Goal: Transaction & Acquisition: Book appointment/travel/reservation

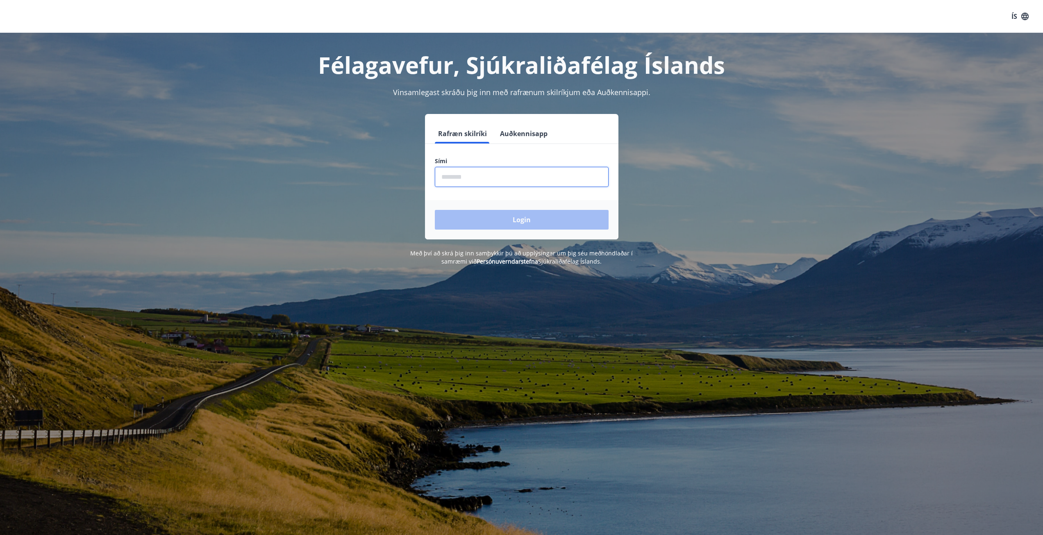
click at [482, 179] on input "phone" at bounding box center [522, 177] width 174 height 20
type input "********"
click at [530, 222] on button "Login" at bounding box center [522, 220] width 174 height 20
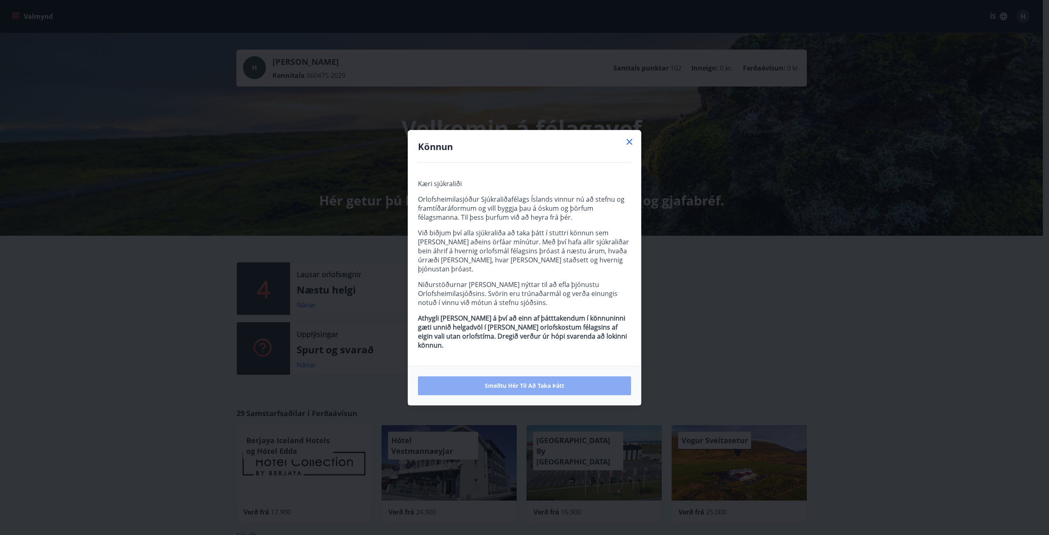
click at [515, 381] on span "Smelltu hér til að taka þátt" at bounding box center [524, 385] width 79 height 8
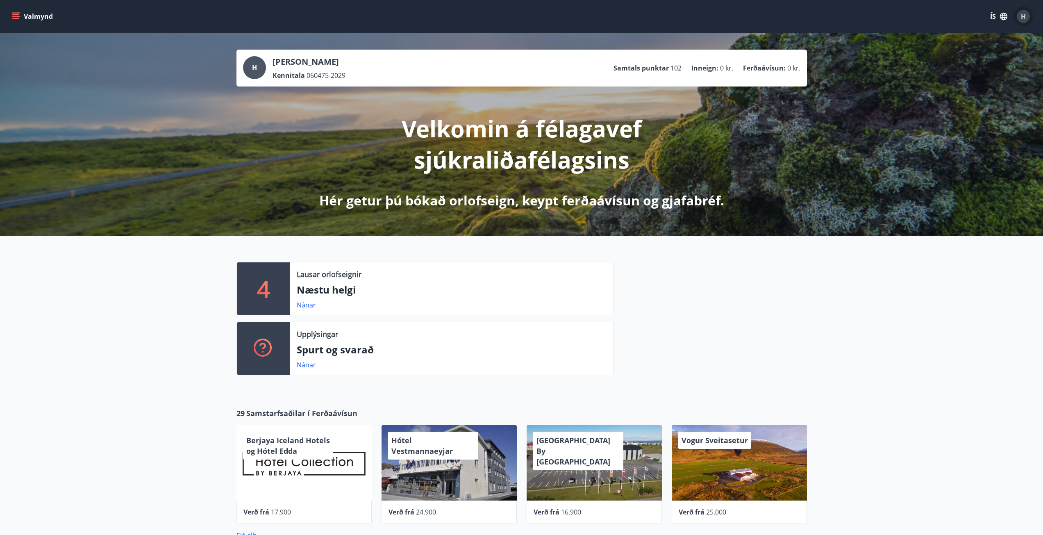
click at [1024, 14] on span "H" at bounding box center [1022, 16] width 5 height 9
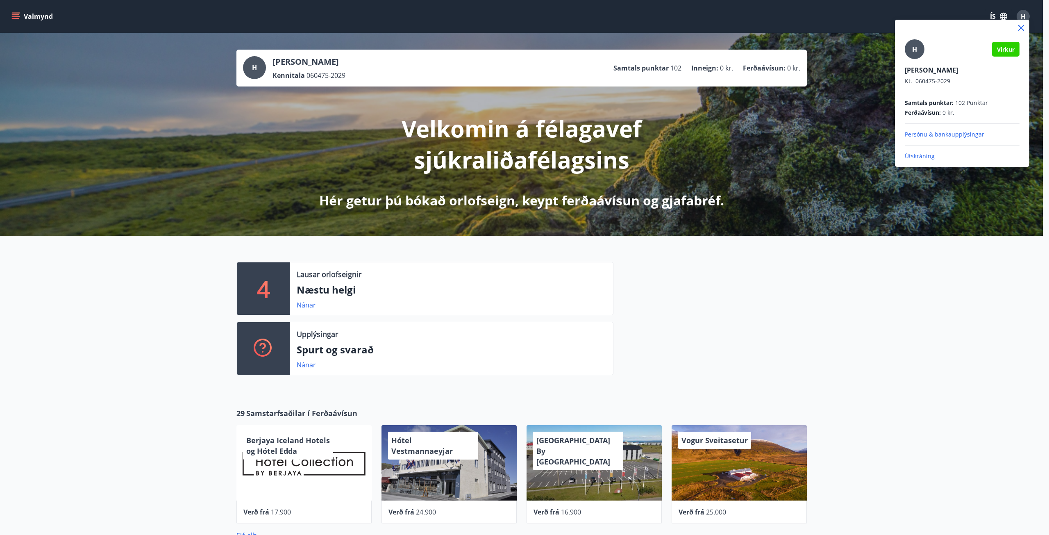
click at [972, 328] on div at bounding box center [524, 267] width 1049 height 535
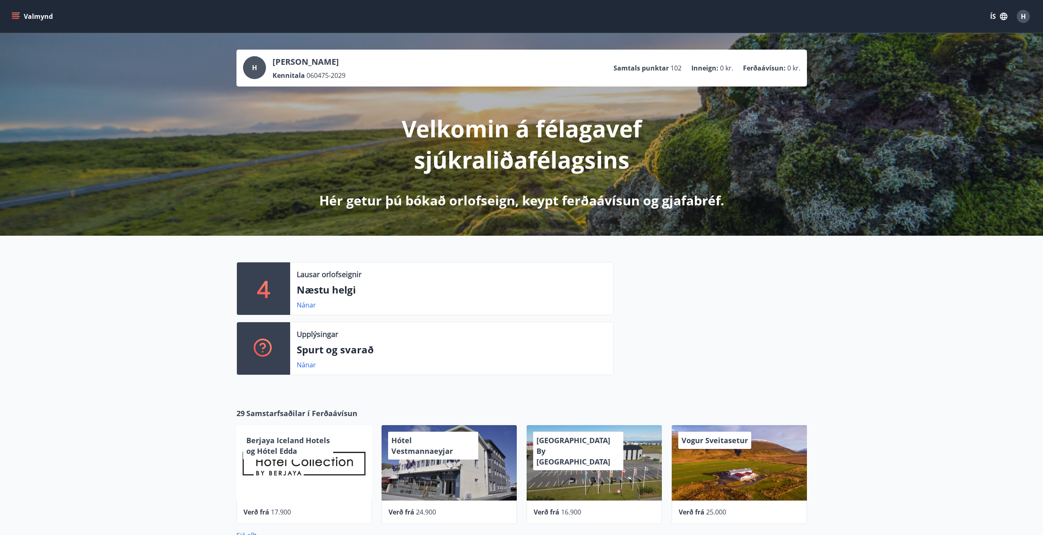
click at [261, 289] on p "4" at bounding box center [263, 288] width 13 height 31
click at [304, 304] on link "Nánar" at bounding box center [306, 304] width 19 height 9
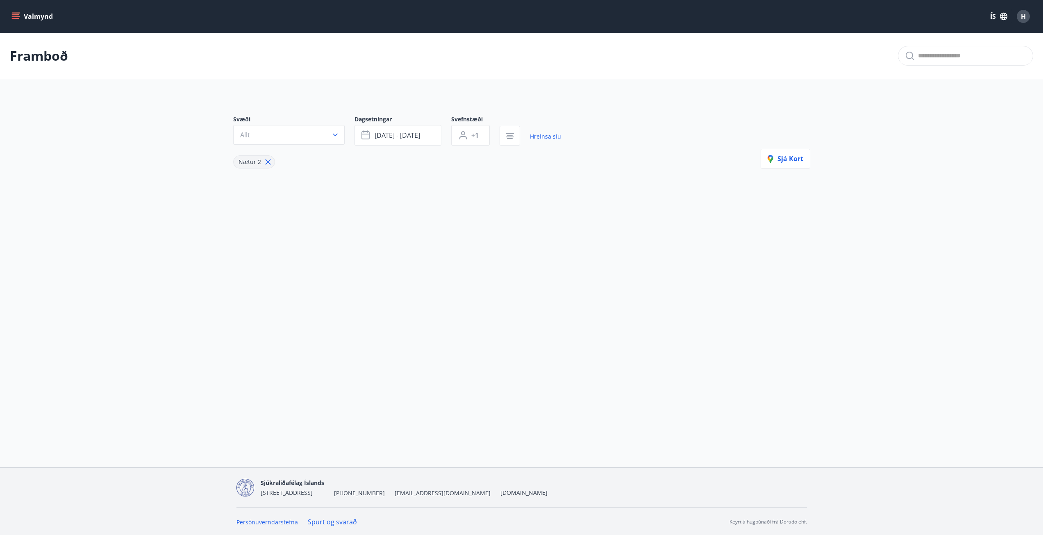
type input "*"
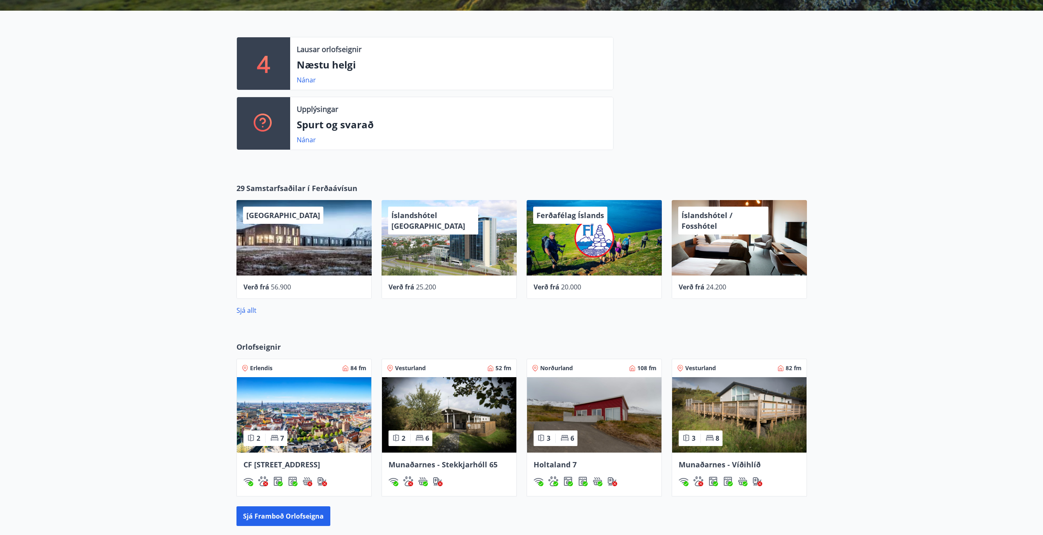
scroll to position [328, 0]
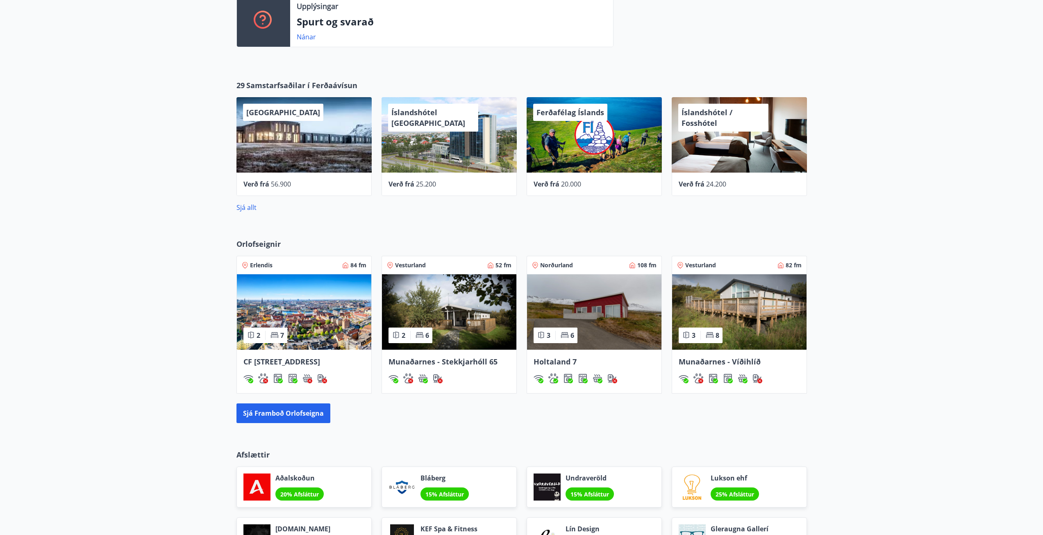
click at [315, 340] on img at bounding box center [304, 311] width 134 height 75
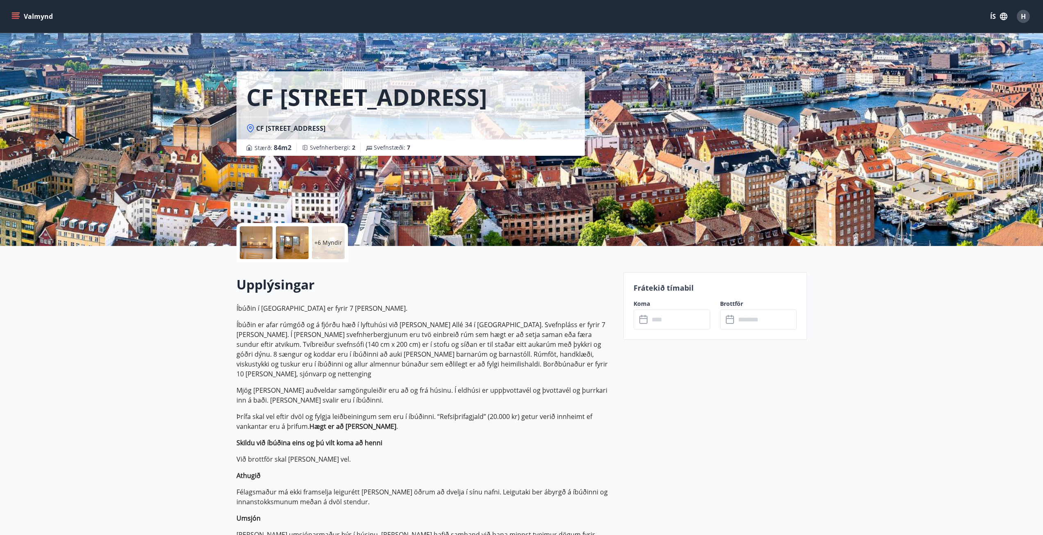
click at [689, 317] on input "text" at bounding box center [679, 319] width 61 height 20
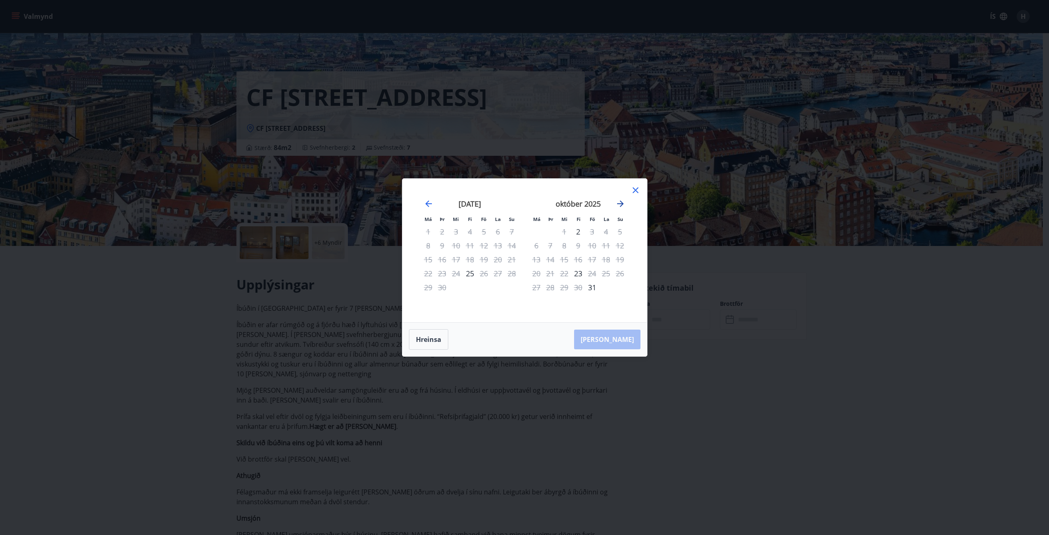
click at [619, 203] on icon "Move forward to switch to the next month." at bounding box center [620, 203] width 7 height 7
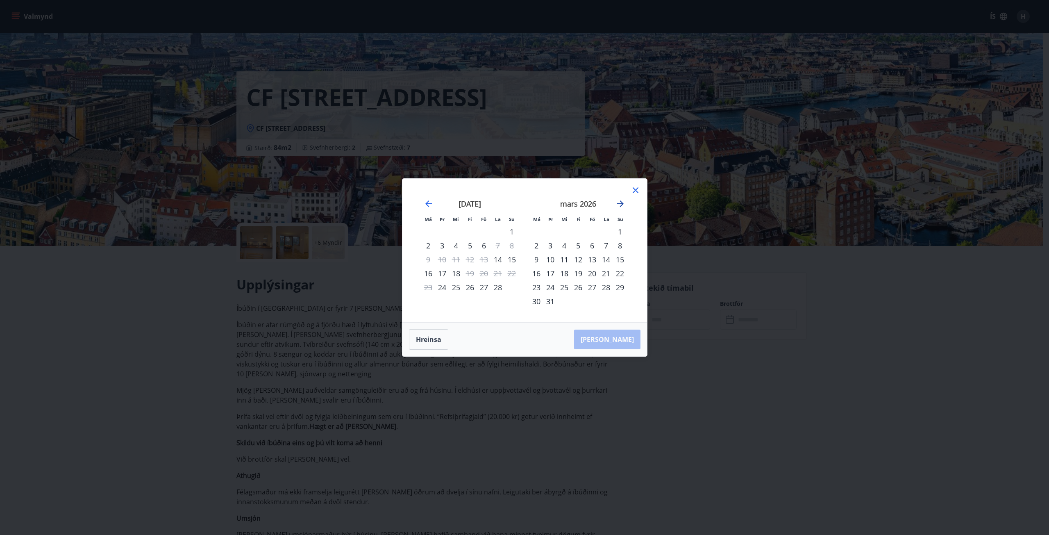
click at [619, 203] on icon "Move forward to switch to the next month." at bounding box center [620, 203] width 7 height 7
click at [566, 232] on div "1" at bounding box center [564, 231] width 14 height 14
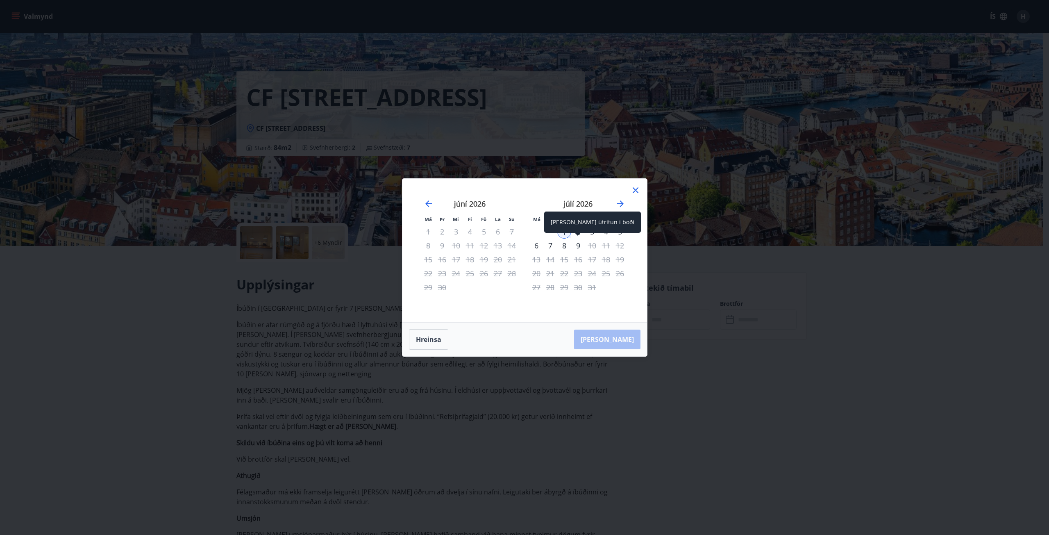
click at [575, 244] on div "9" at bounding box center [578, 245] width 14 height 14
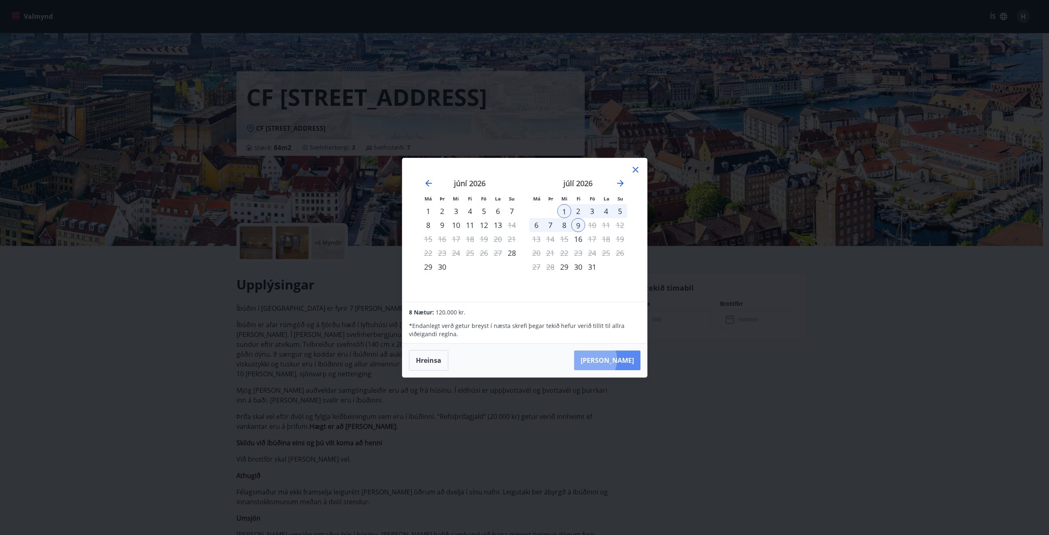
click at [615, 359] on button "Taka Frá" at bounding box center [607, 360] width 66 height 20
click at [567, 226] on div "8" at bounding box center [564, 225] width 14 height 14
click at [562, 210] on div "1" at bounding box center [564, 211] width 14 height 14
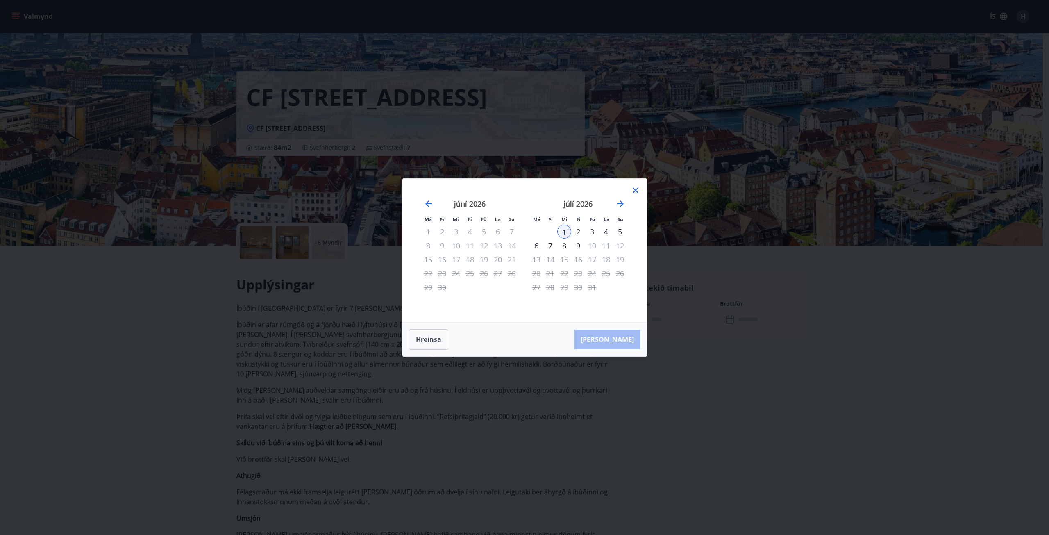
click at [565, 247] on div "8" at bounding box center [564, 245] width 14 height 14
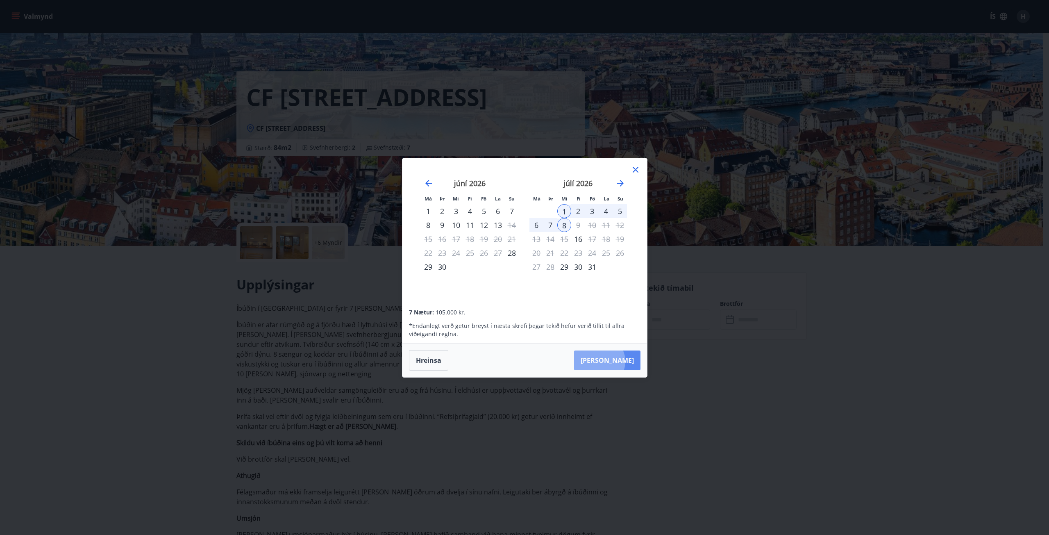
click at [624, 361] on button "Taka Frá" at bounding box center [607, 360] width 66 height 20
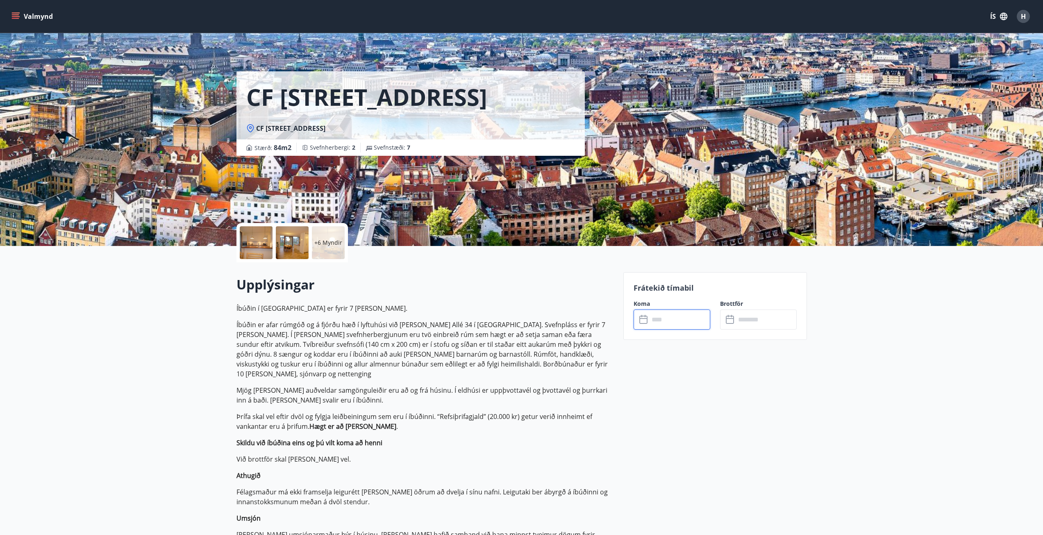
type input "******"
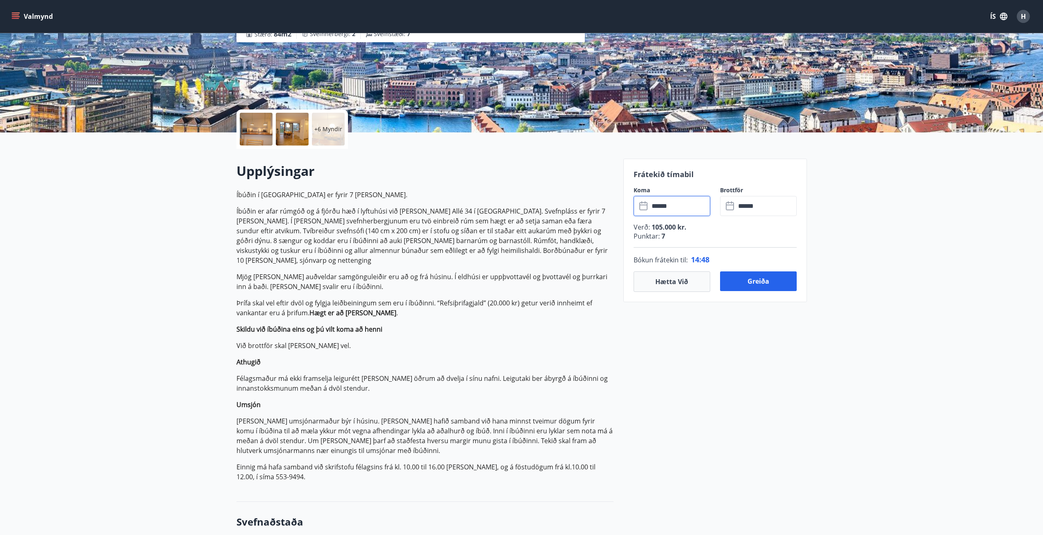
scroll to position [123, 0]
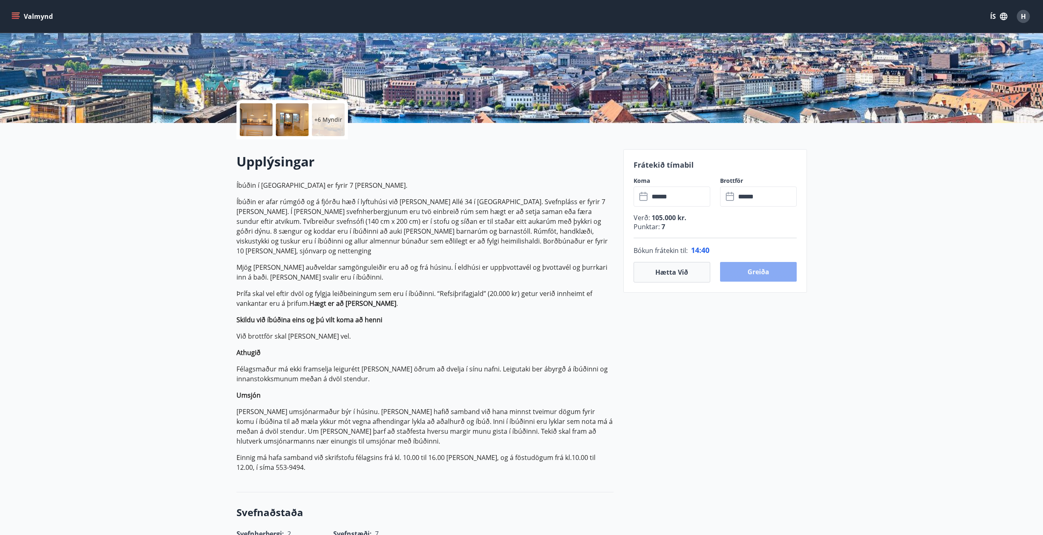
click at [746, 274] on button "Greiða" at bounding box center [758, 272] width 77 height 20
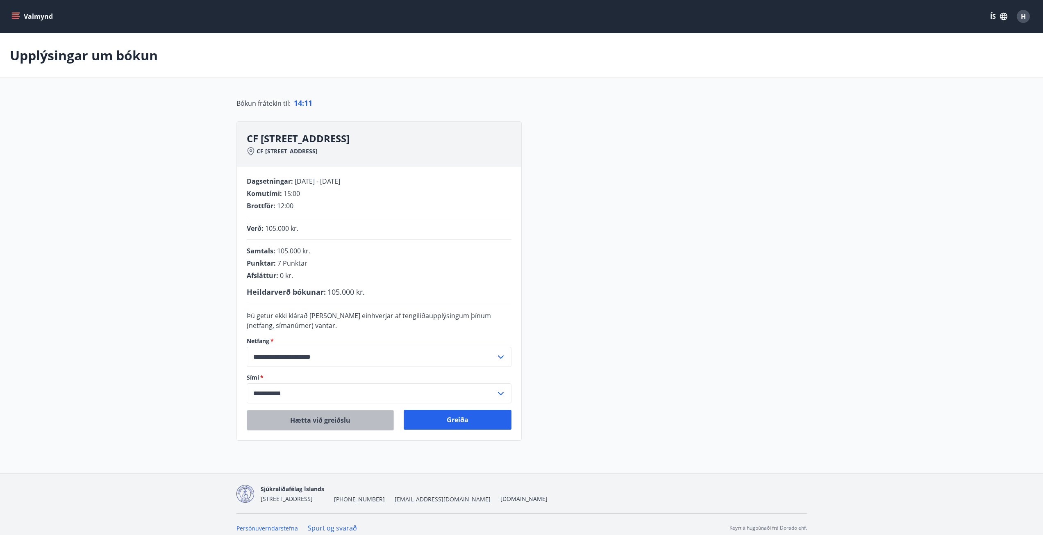
click at [304, 425] on button "Hætta við greiðslu" at bounding box center [320, 420] width 147 height 20
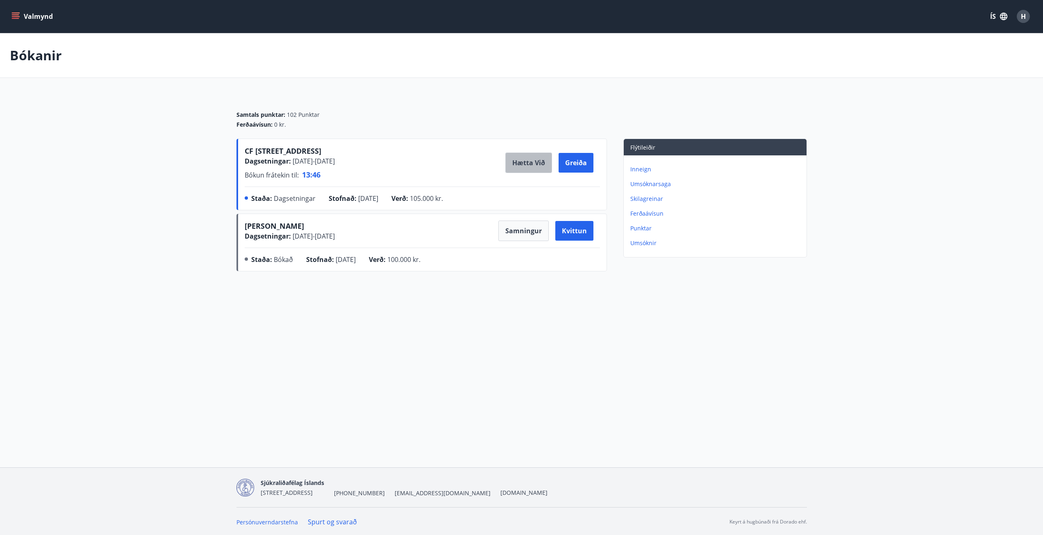
click at [537, 164] on button "Hætta við" at bounding box center [528, 162] width 47 height 20
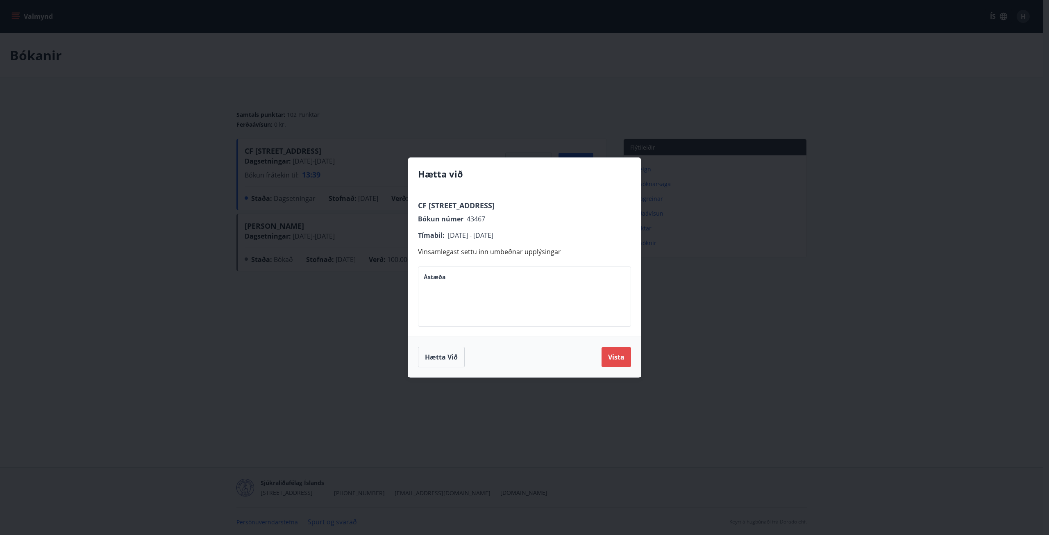
click at [611, 360] on button "Vista" at bounding box center [615, 357] width 29 height 20
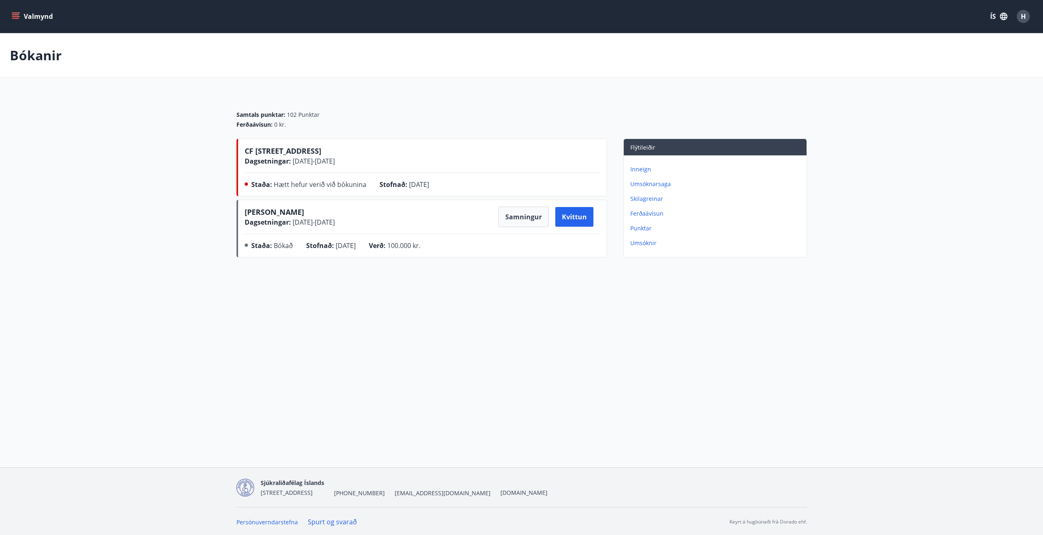
click at [254, 149] on span "CF Møllers Allé 34, Kaupmannahöfn" at bounding box center [283, 151] width 77 height 10
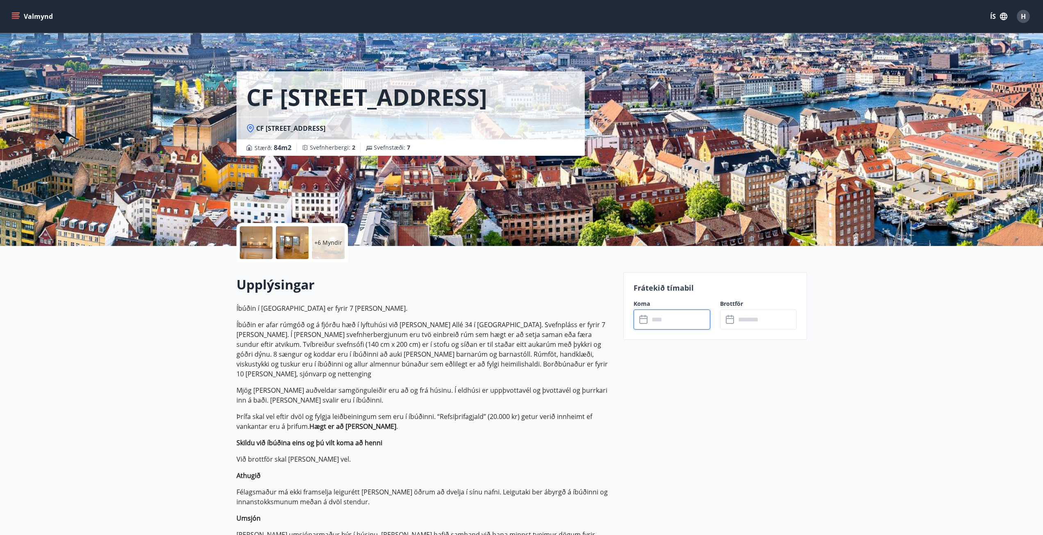
click at [675, 318] on input "text" at bounding box center [679, 319] width 61 height 20
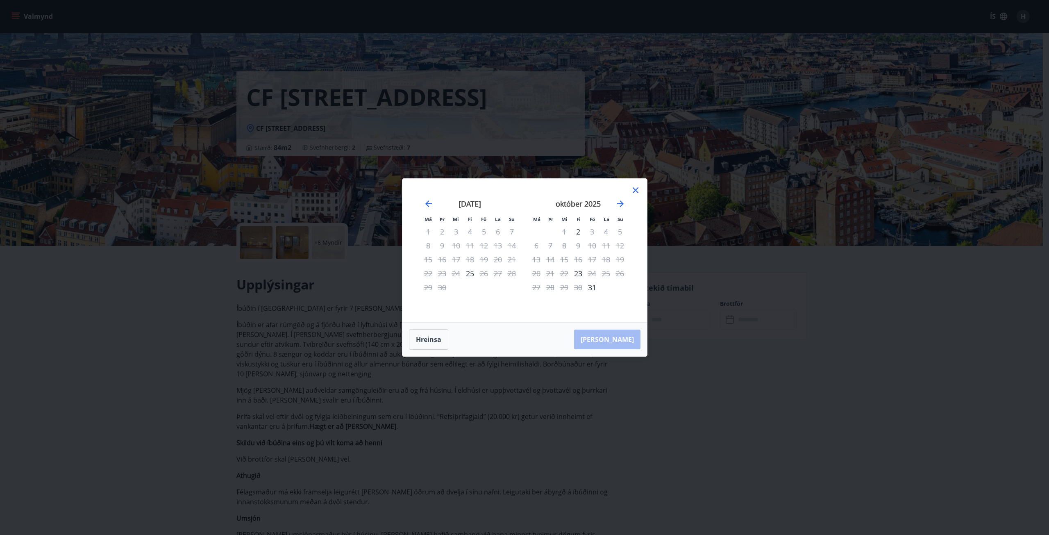
click at [628, 204] on div "október 2025 1 2 3 4 5 6 7 8 9 10 11 12 13 14 15 16 17 18 19 20 21 22 23 24 25 …" at bounding box center [578, 255] width 108 height 134
click at [618, 204] on icon "Move forward to switch to the next month." at bounding box center [620, 203] width 7 height 7
click at [429, 203] on icon "Move backward to switch to the previous month." at bounding box center [428, 203] width 7 height 7
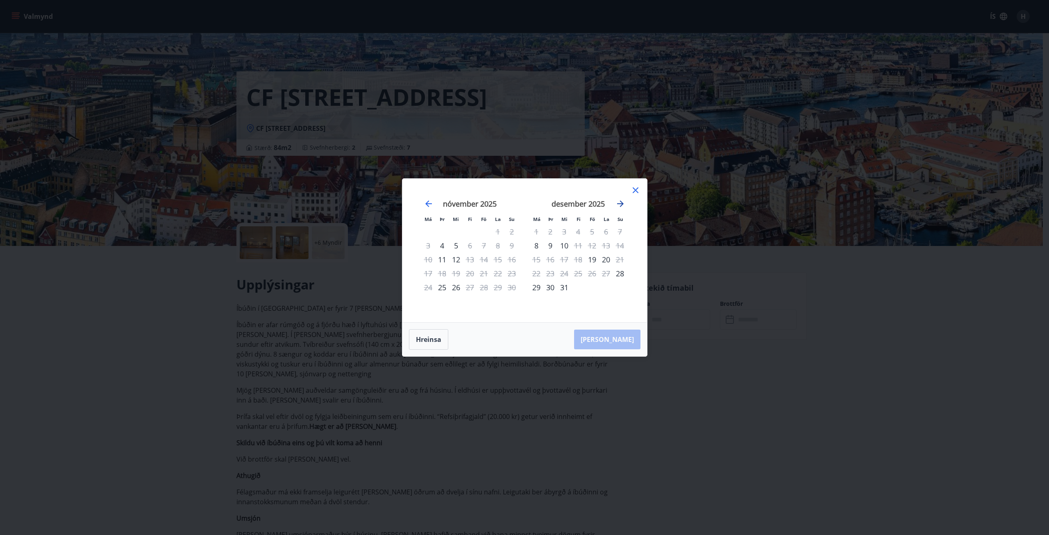
click at [623, 204] on icon "Move forward to switch to the next month." at bounding box center [620, 204] width 10 height 10
drag, startPoint x: 635, startPoint y: 190, endPoint x: 637, endPoint y: 197, distance: 7.6
click at [637, 197] on div "Má Þr Mi Fi Fö La Su Má Þr Mi Fi Fö La Su nóvember 2025 1 2 3 4 5 6 7 8 9 10 11…" at bounding box center [524, 250] width 245 height 143
click at [621, 206] on icon "Move forward to switch to the next month." at bounding box center [620, 204] width 10 height 10
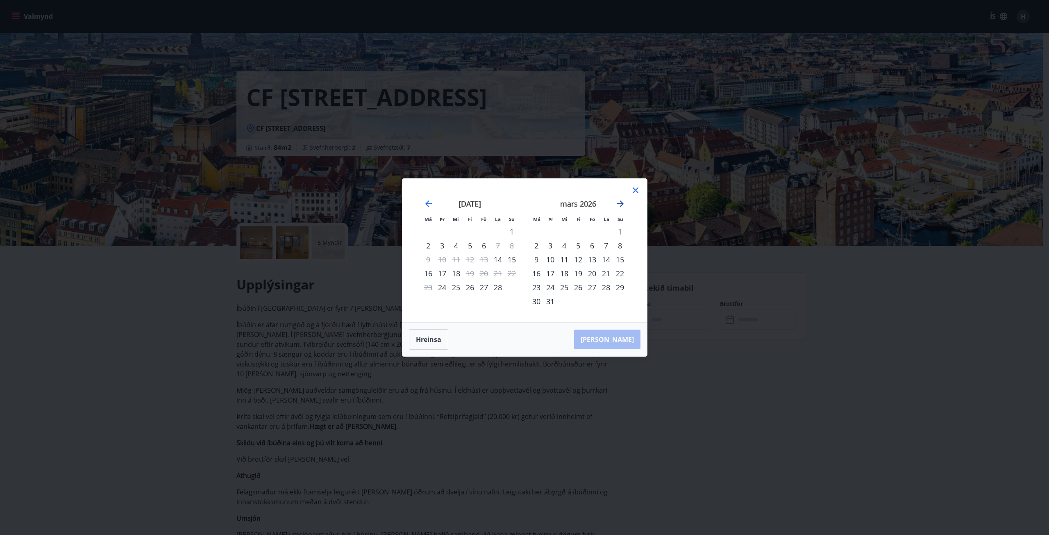
click at [621, 206] on icon "Move forward to switch to the next month." at bounding box center [620, 204] width 10 height 10
click at [636, 189] on icon at bounding box center [635, 190] width 10 height 10
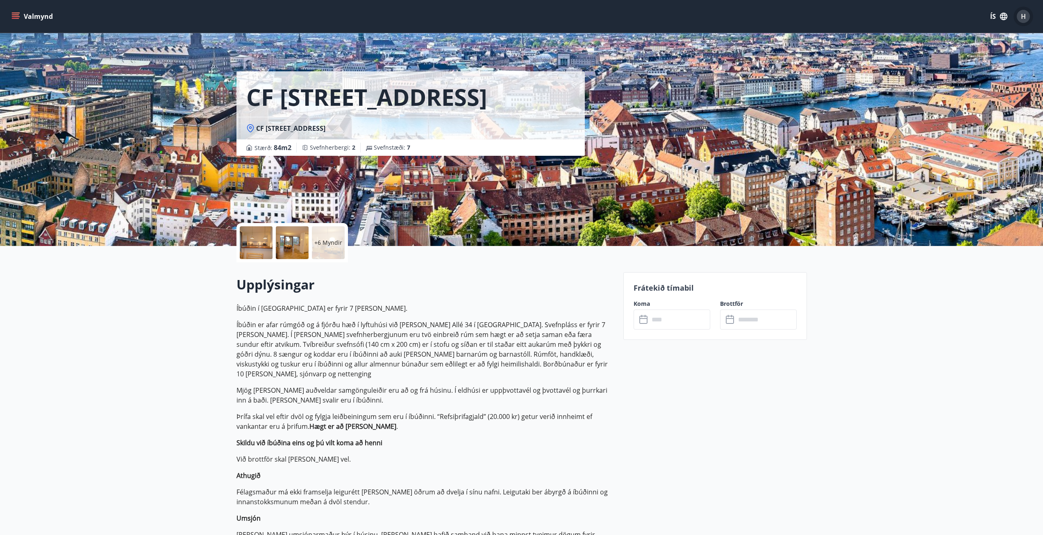
click at [1022, 16] on span "H" at bounding box center [1022, 16] width 5 height 9
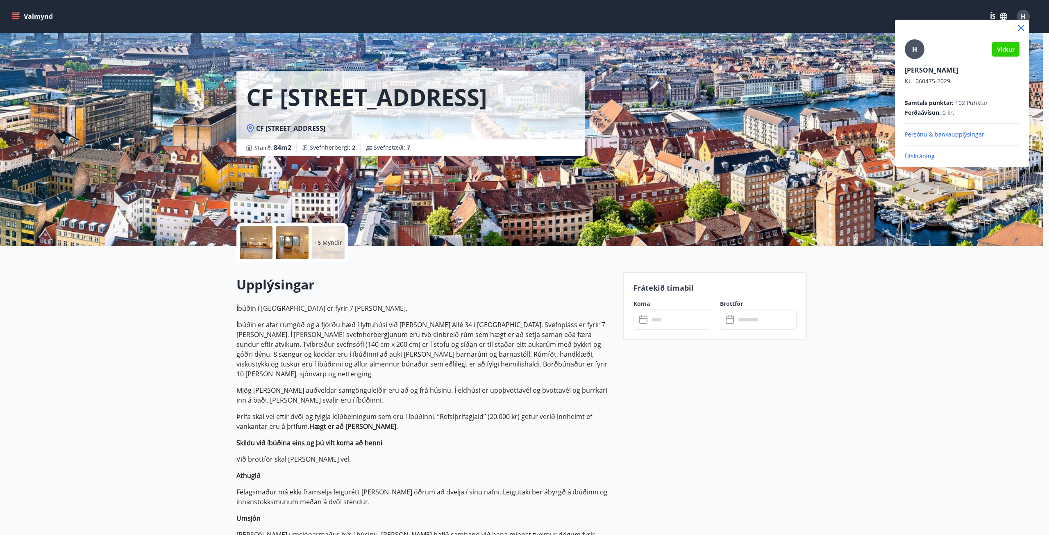
click at [899, 376] on div at bounding box center [524, 267] width 1049 height 535
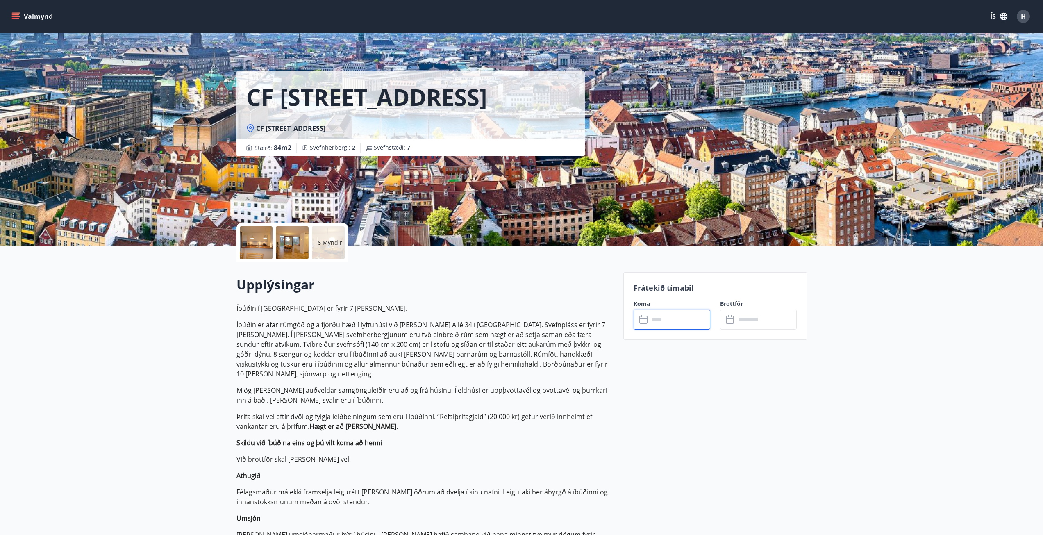
click at [657, 322] on input "text" at bounding box center [679, 319] width 61 height 20
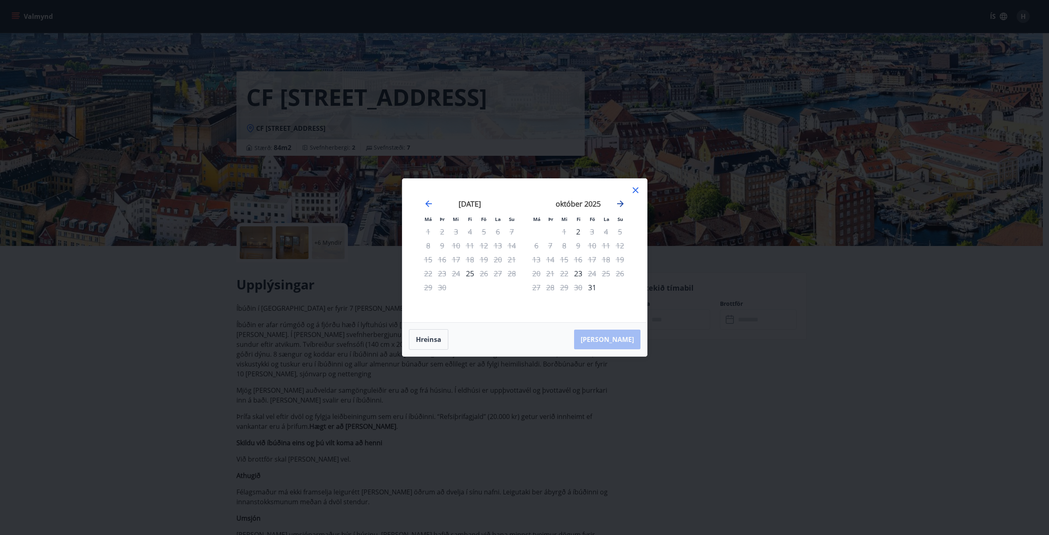
click at [621, 204] on icon "Move forward to switch to the next month." at bounding box center [620, 203] width 7 height 7
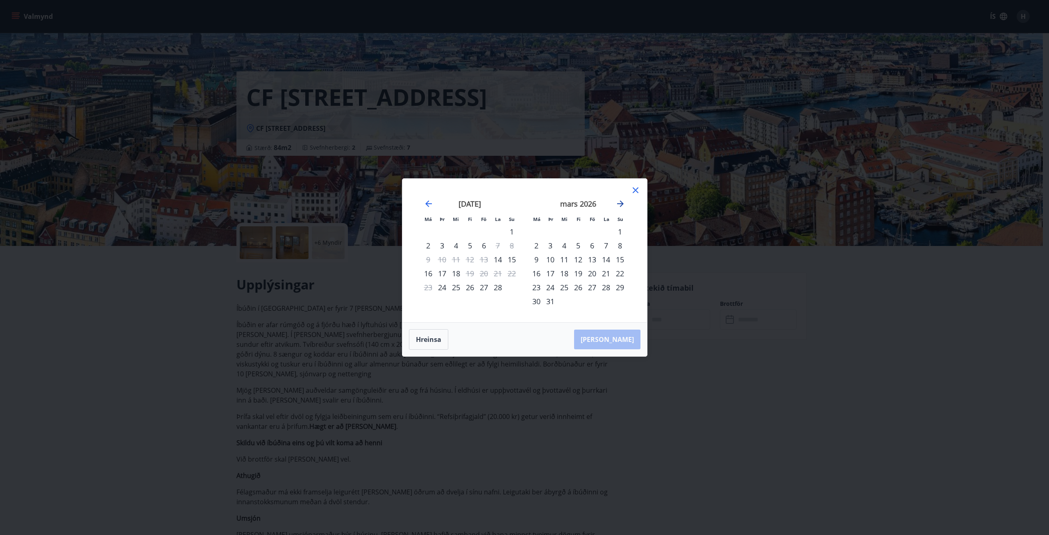
click at [621, 204] on icon "Move forward to switch to the next month." at bounding box center [620, 203] width 7 height 7
click at [567, 227] on div "1" at bounding box center [564, 231] width 14 height 14
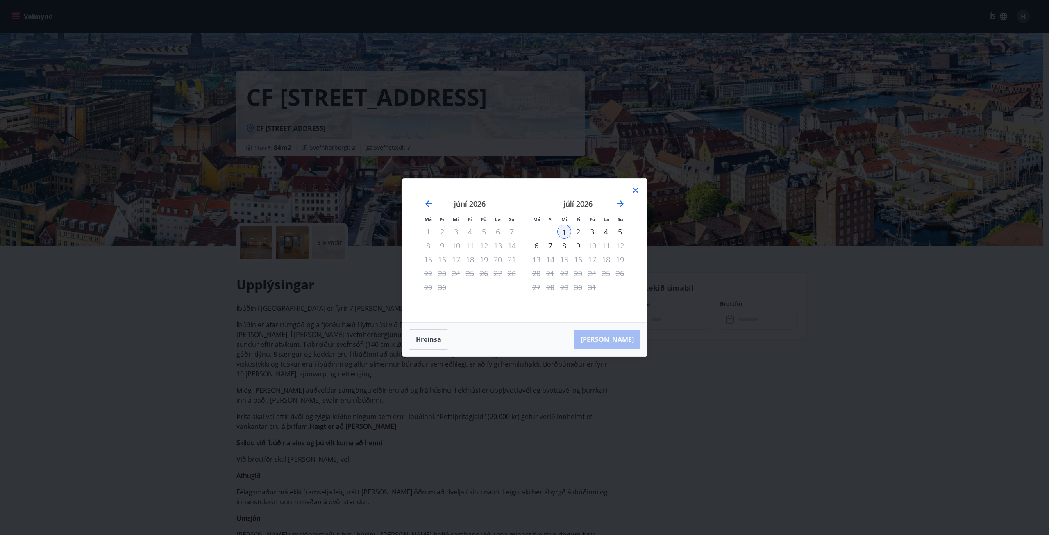
click at [565, 247] on div "8" at bounding box center [564, 245] width 14 height 14
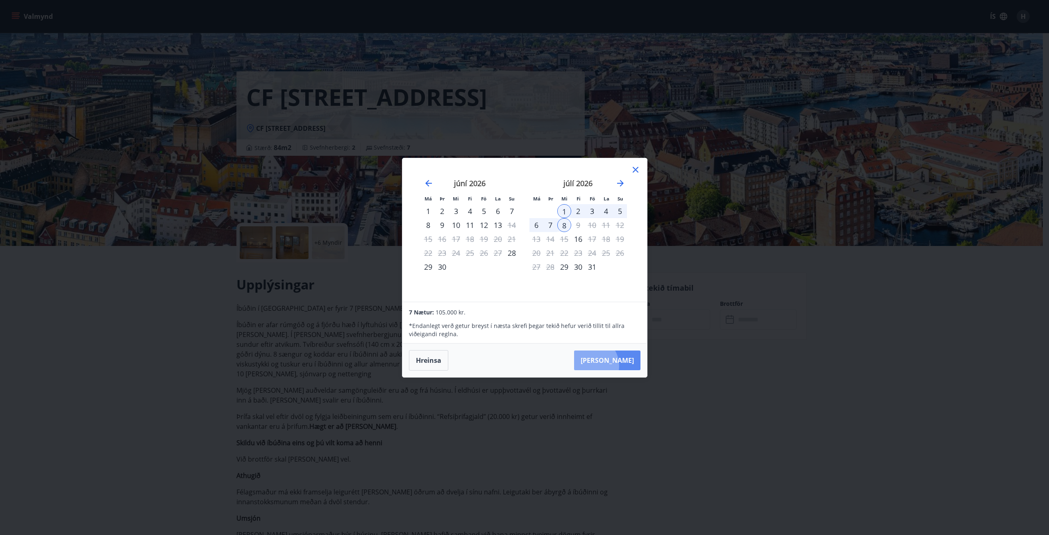
click at [614, 365] on button "Taka Frá" at bounding box center [607, 360] width 66 height 20
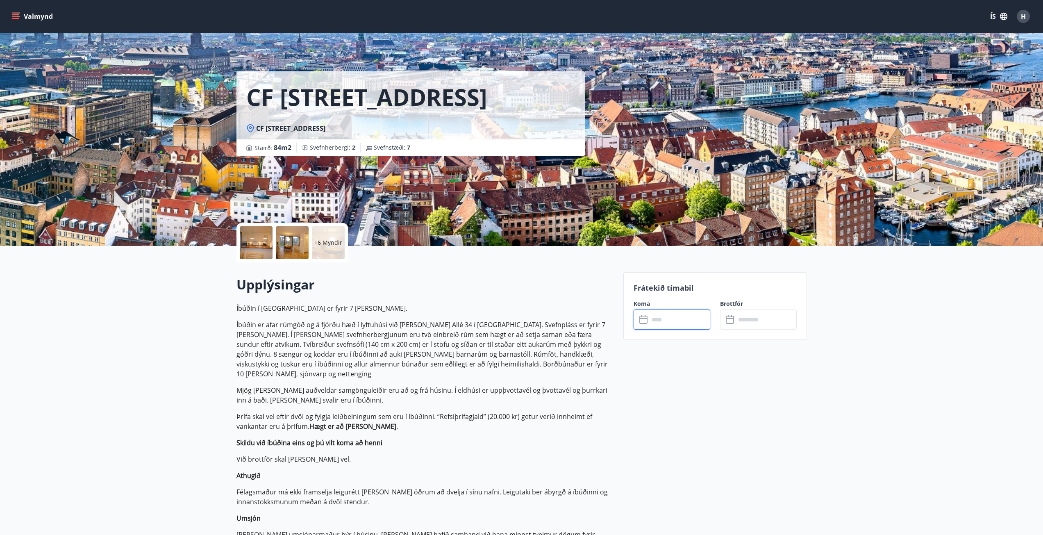
type input "******"
click at [759, 397] on button "Greiða" at bounding box center [758, 395] width 77 height 20
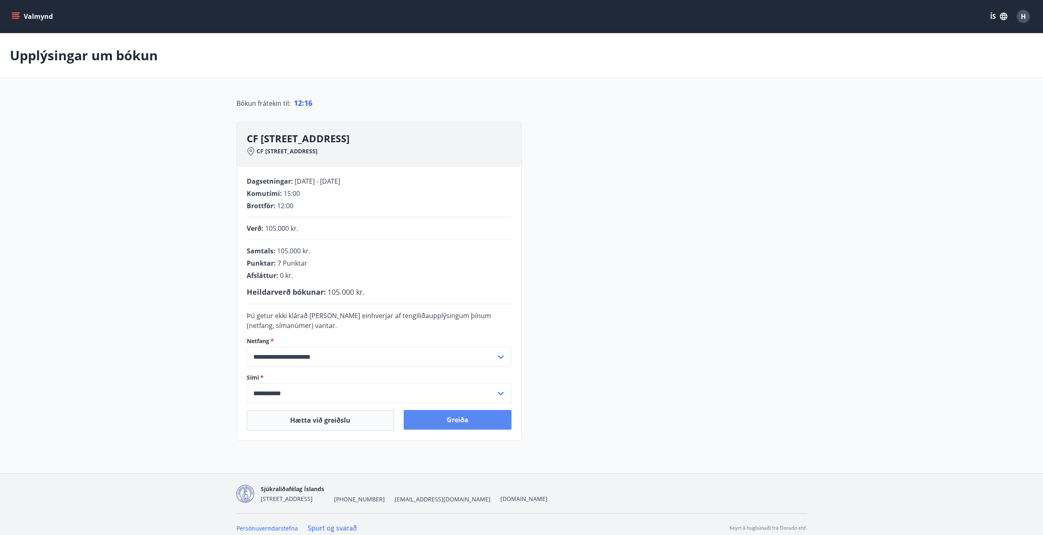
click at [445, 422] on button "Greiða" at bounding box center [457, 420] width 108 height 20
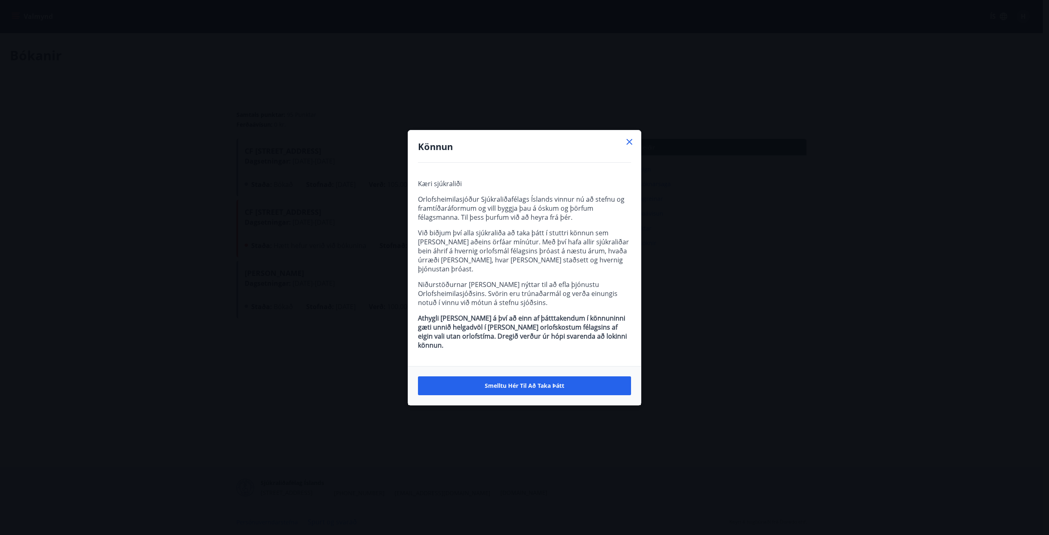
click at [630, 145] on icon at bounding box center [629, 142] width 6 height 6
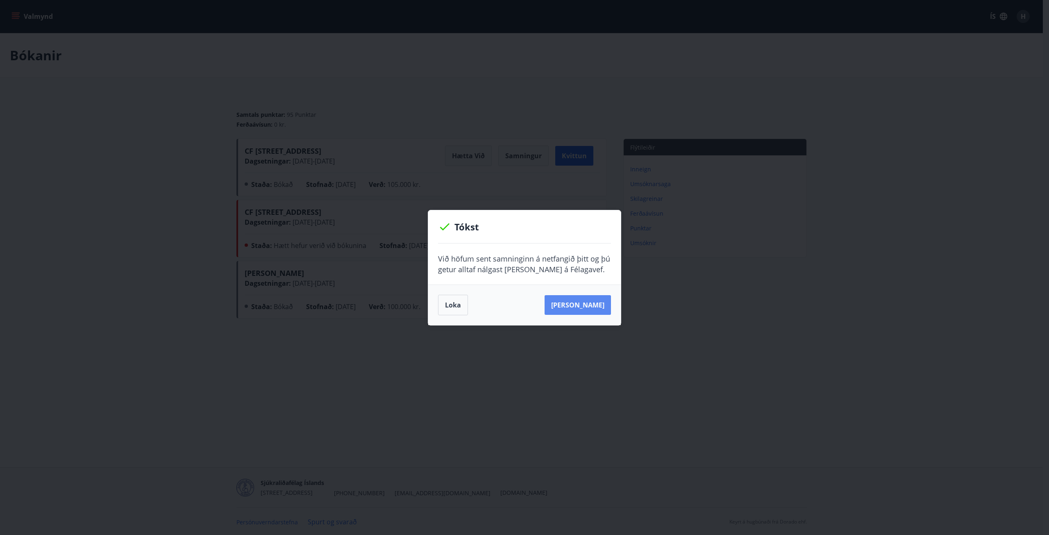
click at [588, 313] on button "Sjá samning" at bounding box center [577, 305] width 66 height 20
click at [456, 308] on button "Loka" at bounding box center [453, 305] width 30 height 20
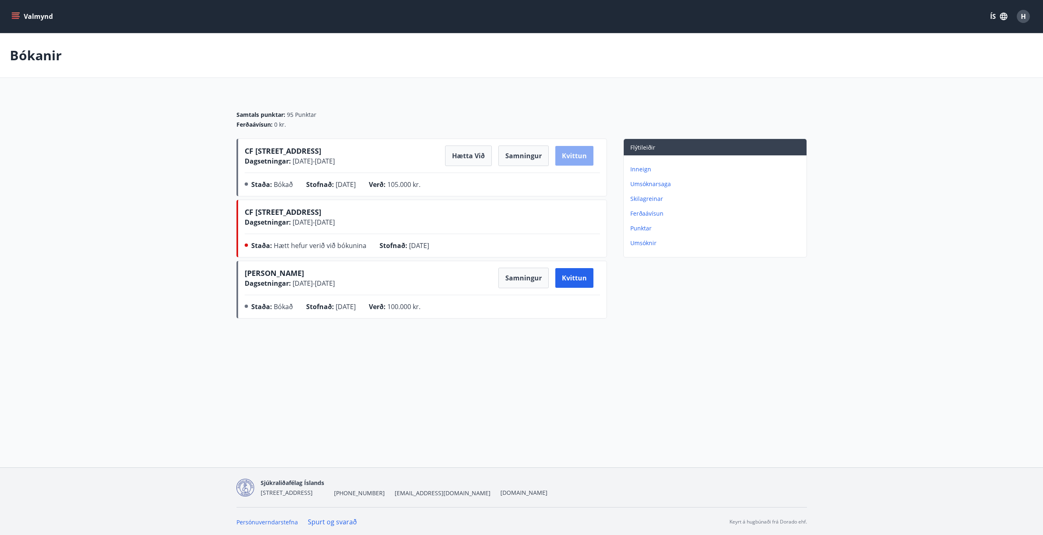
click at [571, 160] on button "Kvittun" at bounding box center [574, 156] width 38 height 20
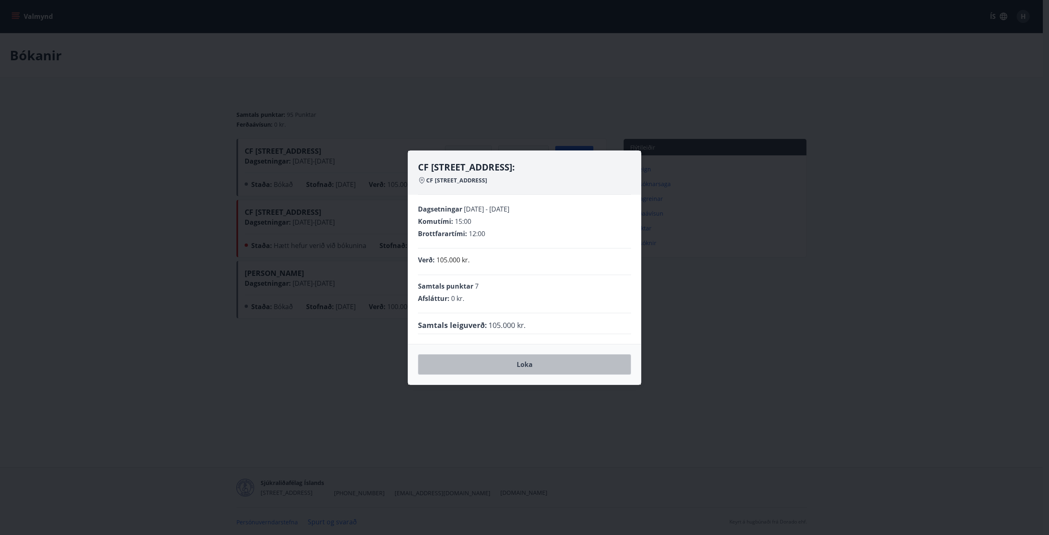
click at [516, 365] on button "Loka" at bounding box center [524, 364] width 213 height 20
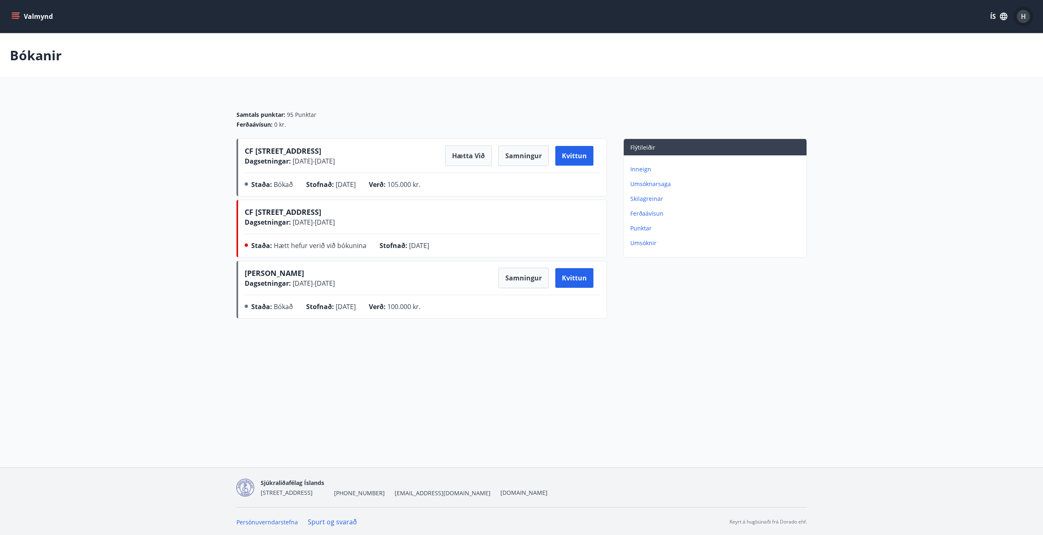
click at [1022, 18] on span "H" at bounding box center [1022, 16] width 5 height 9
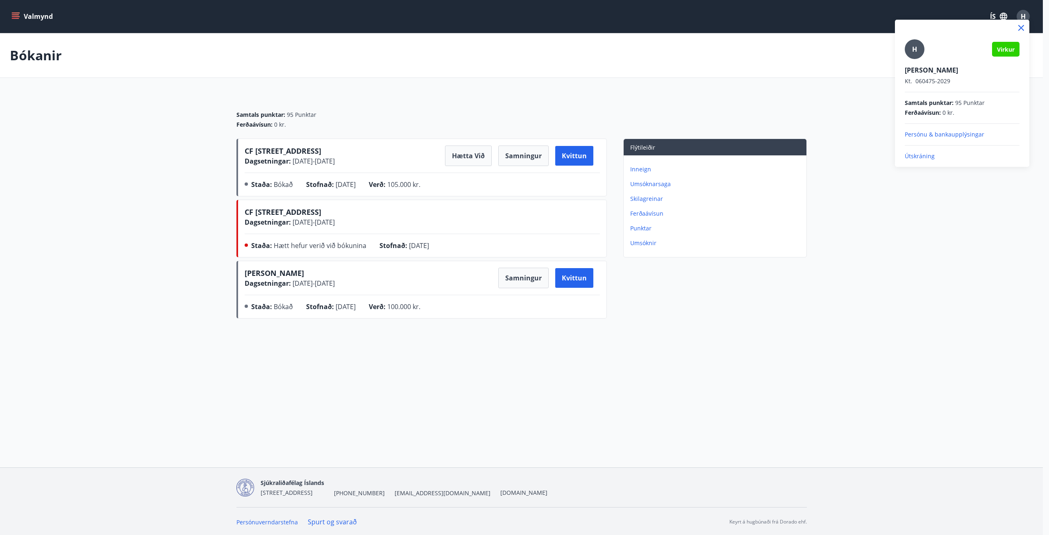
click at [938, 157] on p "Útskráning" at bounding box center [961, 156] width 115 height 8
